Goal: Communication & Community: Answer question/provide support

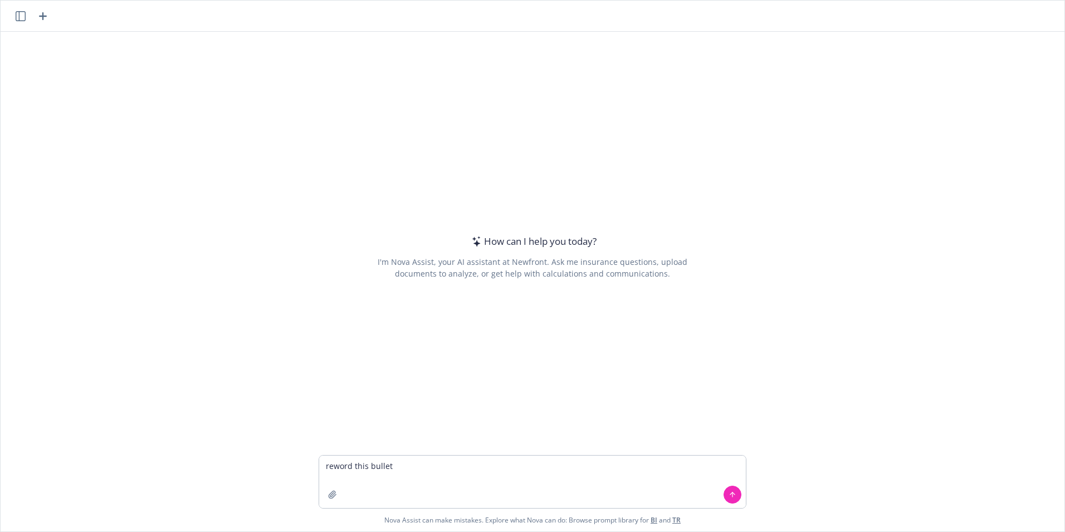
type textarea "reword this bullet NEW! [MEDICAL_DATA] and Acupuncutre is now included with you…"
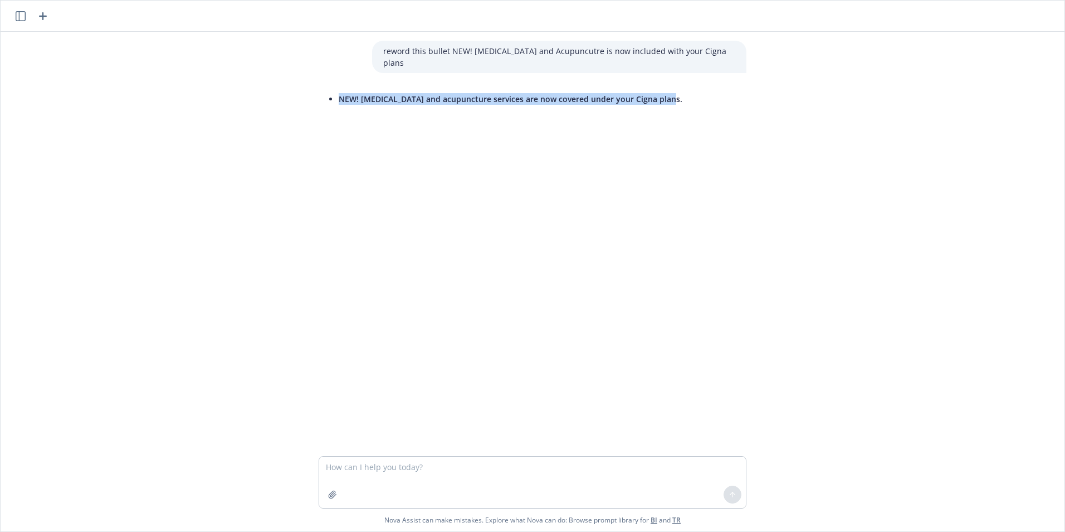
drag, startPoint x: 661, startPoint y: 85, endPoint x: 335, endPoint y: 84, distance: 325.4
click at [335, 86] on div "NEW! [MEDICAL_DATA] and acupuncture services are now covered under your Cigna p…" at bounding box center [506, 98] width 375 height 25
drag, startPoint x: 335, startPoint y: 84, endPoint x: 452, endPoint y: 82, distance: 116.5
copy span "NEW! [MEDICAL_DATA] and acupuncture services are now covered under your Cigna p…"
